Goal: Task Accomplishment & Management: Use online tool/utility

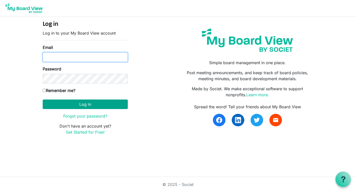
type input "kate@habitatsaltlake.org"
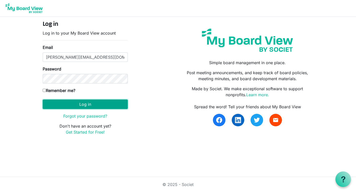
click at [59, 104] on button "Log in" at bounding box center [85, 105] width 85 height 10
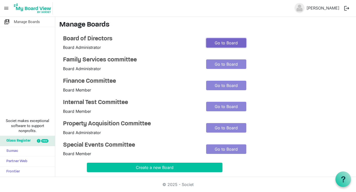
click at [220, 41] on link "Go to Board" at bounding box center [226, 43] width 40 height 10
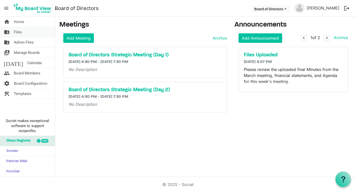
click at [18, 33] on span "Files" at bounding box center [18, 32] width 8 height 10
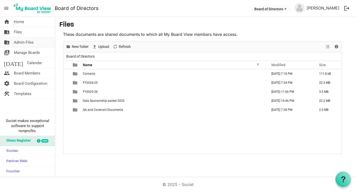
click at [21, 46] on span "Admin Files" at bounding box center [24, 42] width 20 height 10
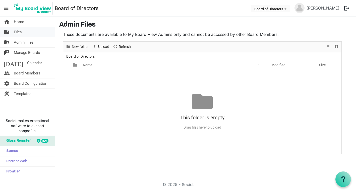
click at [16, 33] on span "Files" at bounding box center [18, 32] width 8 height 10
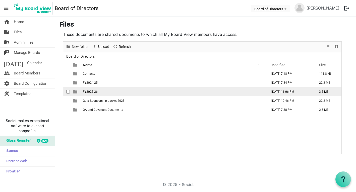
click at [89, 91] on span "FY2025-26" at bounding box center [90, 92] width 15 height 4
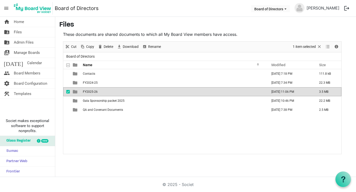
click at [89, 91] on span "FY2025-26" at bounding box center [90, 92] width 15 height 4
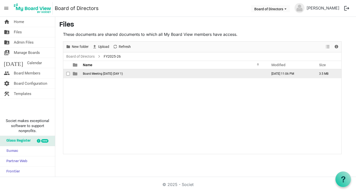
click at [114, 73] on span "Board Meeting August 26, 2025 (DAY 1)" at bounding box center [103, 74] width 40 height 4
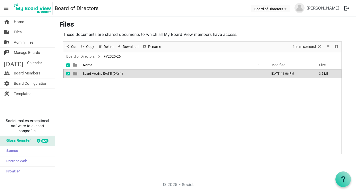
click at [114, 73] on span "Board Meeting August 26, 2025 (DAY 1)" at bounding box center [103, 74] width 40 height 4
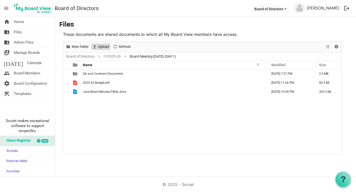
click at [99, 46] on span "Upload" at bounding box center [104, 47] width 12 height 6
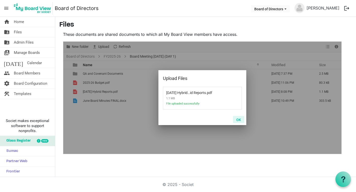
click at [240, 120] on button "OK" at bounding box center [238, 119] width 11 height 7
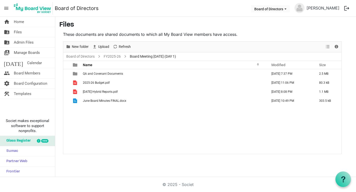
click at [78, 116] on div "QA and Covenant Documents August 24, 2025 7:37 PM 2.5 MB 2025-26 Budget.pdf Aug…" at bounding box center [202, 111] width 278 height 85
click at [153, 13] on nav "menu Board of Directors Board of Directors Kate Nielsen logout" at bounding box center [178, 8] width 356 height 17
